Goal: Check status: Check status

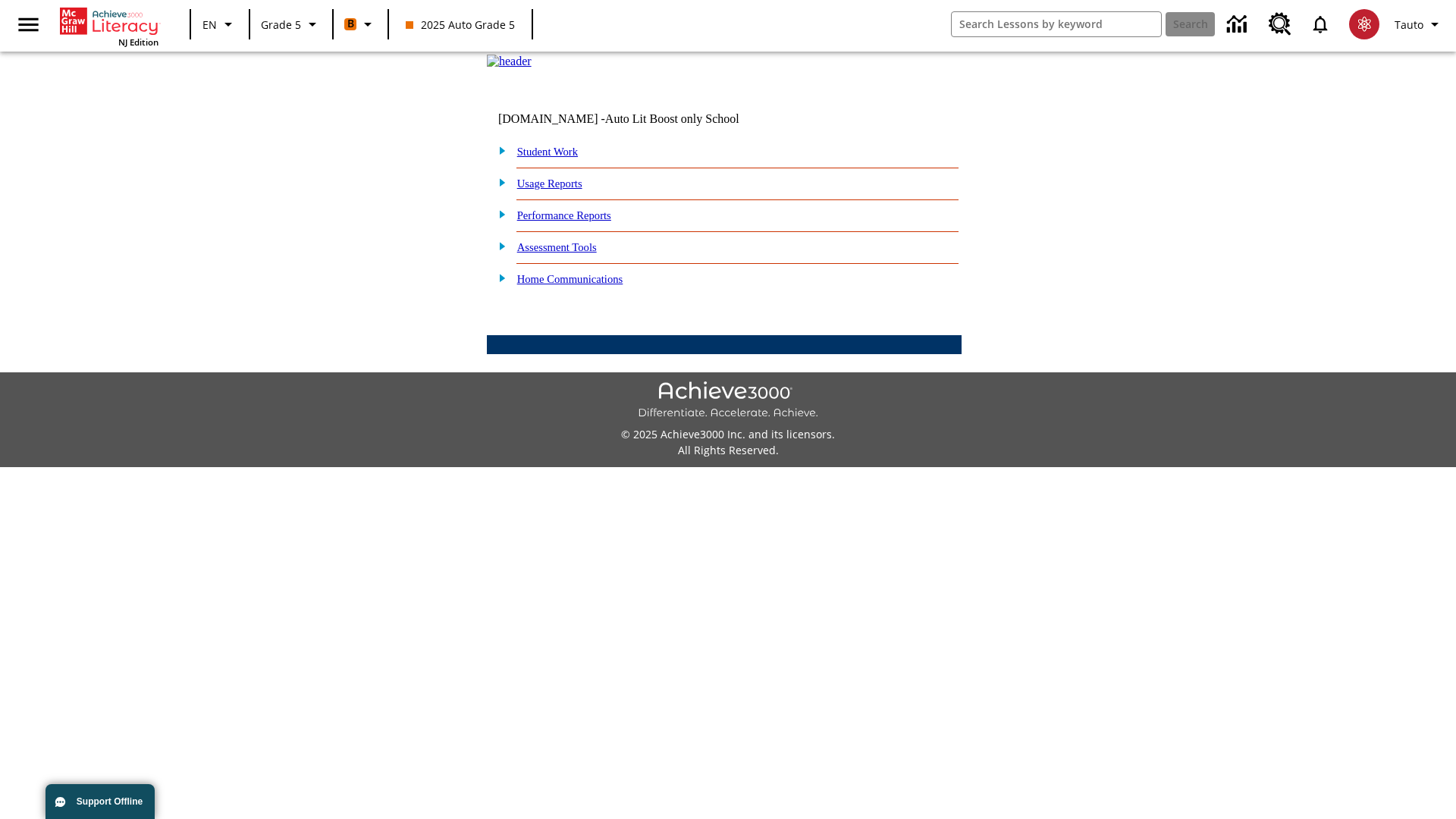
click at [557, 157] on link "Student Work" at bounding box center [547, 151] width 61 height 12
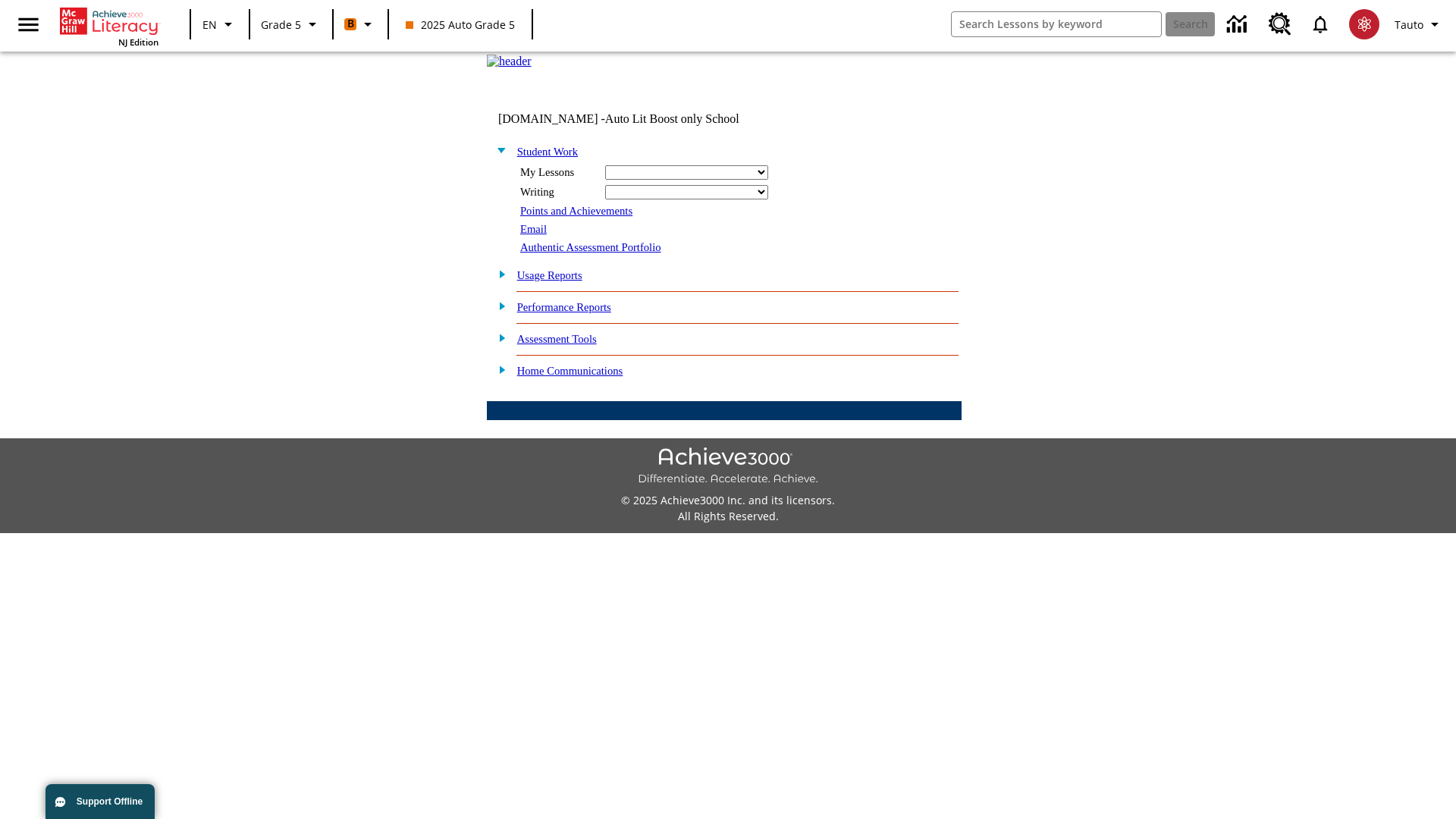
select select "/options/reports/?report_id=12&atype=21&section=2"
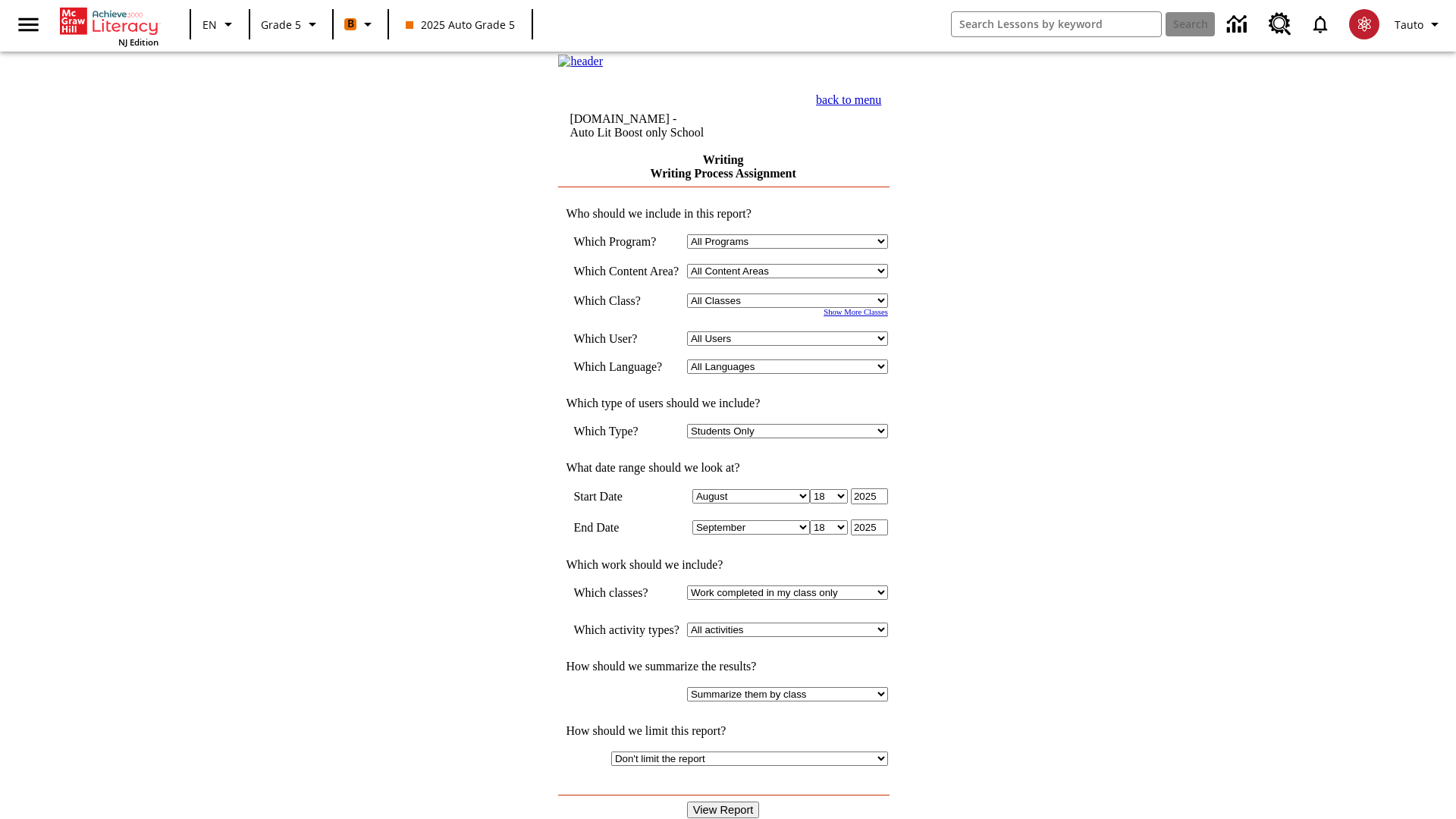
click at [793, 308] on select "Select a Class: All Classes 2025 Auto Grade 5 OL 2025 Auto Grade 6" at bounding box center [788, 301] width 201 height 14
select select "11133131"
